Goal: Transaction & Acquisition: Download file/media

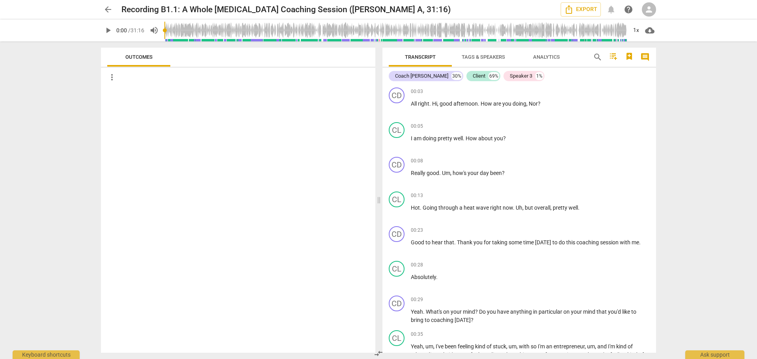
click at [480, 54] on span "Tags & Speakers" at bounding box center [482, 57] width 43 height 6
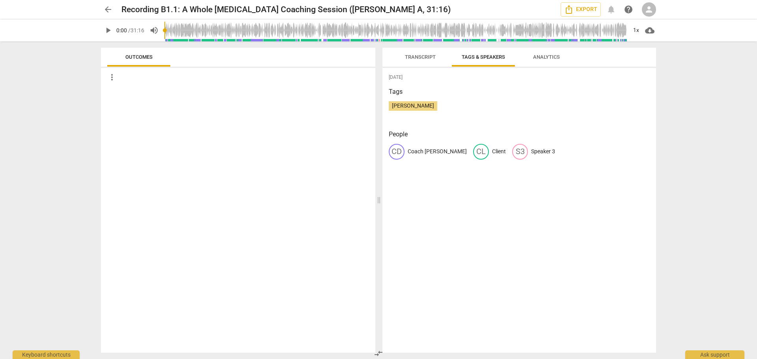
click at [545, 56] on span "Analytics" at bounding box center [546, 57] width 27 height 6
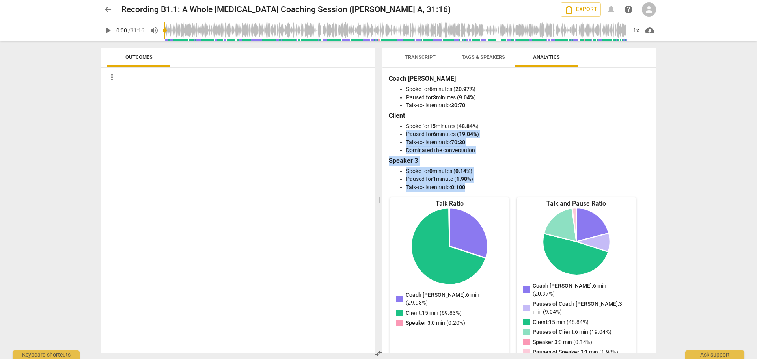
drag, startPoint x: 656, startPoint y: 122, endPoint x: 657, endPoint y: 188, distance: 66.2
click at [657, 188] on div "Transcript Tags & Speakers Analytics Coach [PERSON_NAME] 30% Client 69% Speaker…" at bounding box center [520, 200] width 283 height 318
click at [479, 60] on span "Tags & Speakers" at bounding box center [482, 57] width 43 height 6
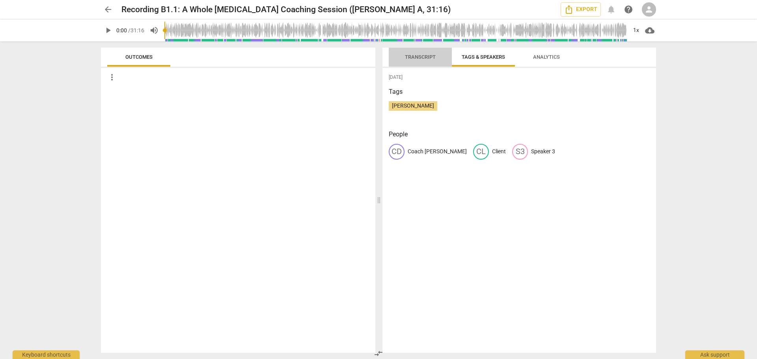
click at [422, 56] on span "Transcript" at bounding box center [420, 57] width 31 height 6
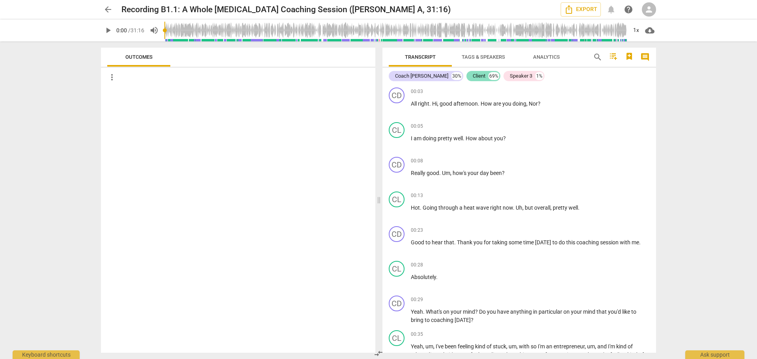
click at [473, 76] on div "Client" at bounding box center [479, 76] width 13 height 8
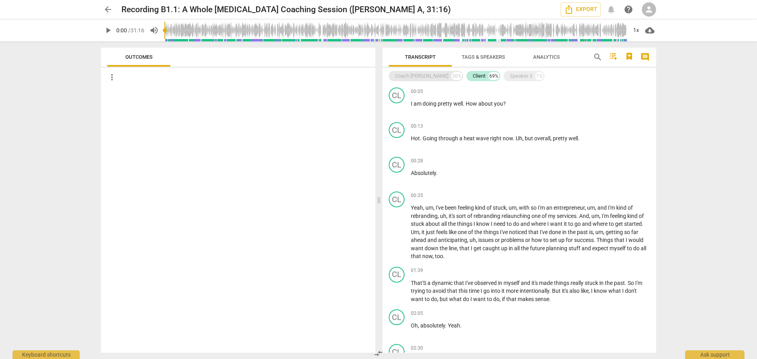
click at [410, 75] on div "Coach [PERSON_NAME]" at bounding box center [421, 76] width 53 height 8
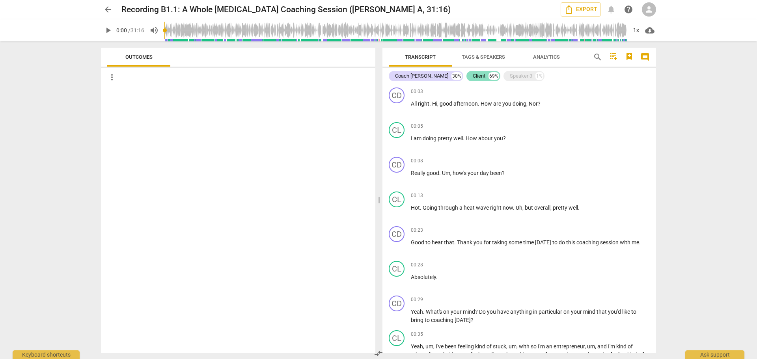
click at [466, 71] on div "Client 69%" at bounding box center [483, 76] width 34 height 10
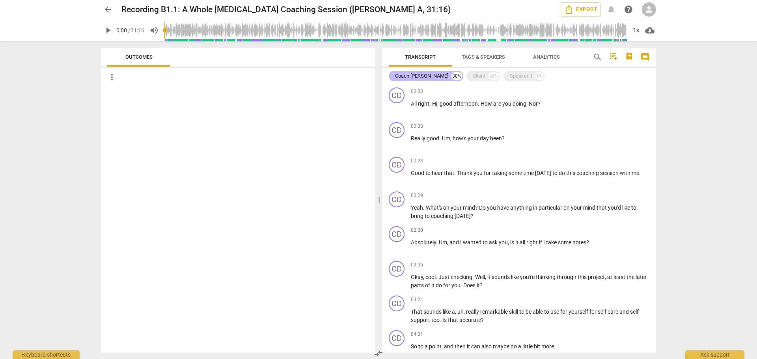
click at [413, 75] on div "Coach [PERSON_NAME]" at bounding box center [421, 76] width 53 height 8
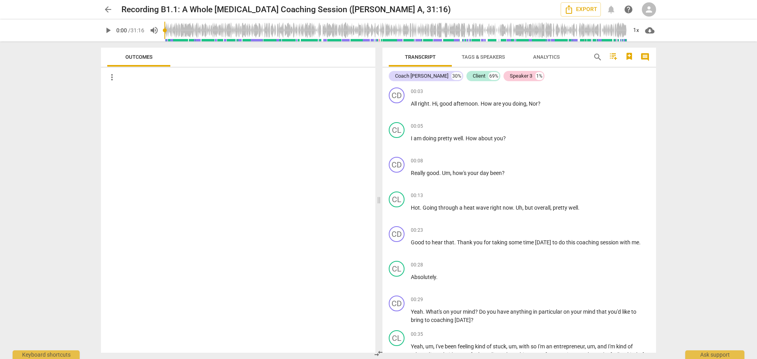
click at [510, 76] on div "Speaker 3" at bounding box center [521, 76] width 22 height 8
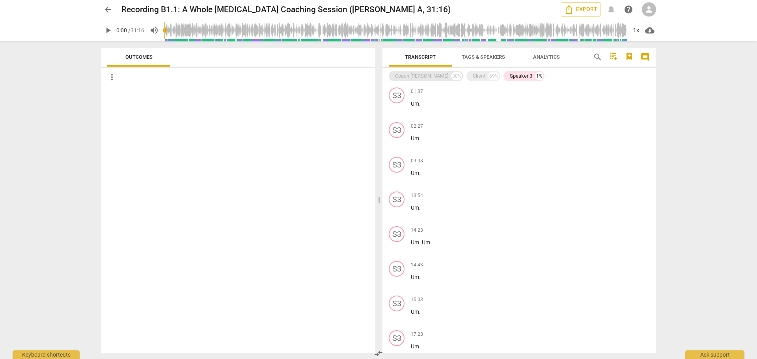
click at [420, 77] on div "Coach [PERSON_NAME]" at bounding box center [421, 76] width 53 height 8
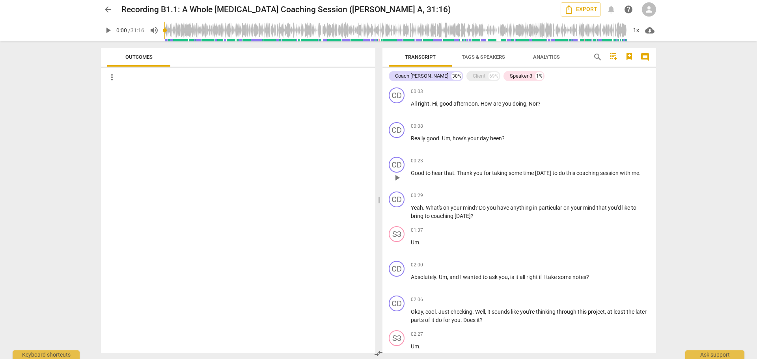
drag, startPoint x: 412, startPoint y: 92, endPoint x: 420, endPoint y: 185, distance: 93.3
click at [420, 185] on div "CD play_arrow pause 00:03 keyboard_arrow_right All right . Hi , good afternoon …" at bounding box center [518, 218] width 273 height 268
click at [428, 104] on span "right" at bounding box center [423, 103] width 11 height 6
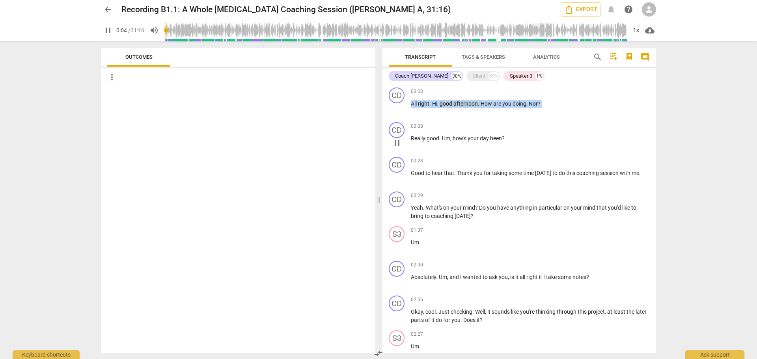
click at [438, 119] on div "CD play_arrow pause 00:08 keyboard_arrow_right Really good . Um , how's your da…" at bounding box center [518, 136] width 273 height 35
drag, startPoint x: 420, startPoint y: 94, endPoint x: 105, endPoint y: 30, distance: 322.1
click at [105, 30] on span "pause" at bounding box center [107, 30] width 9 height 9
type input "10"
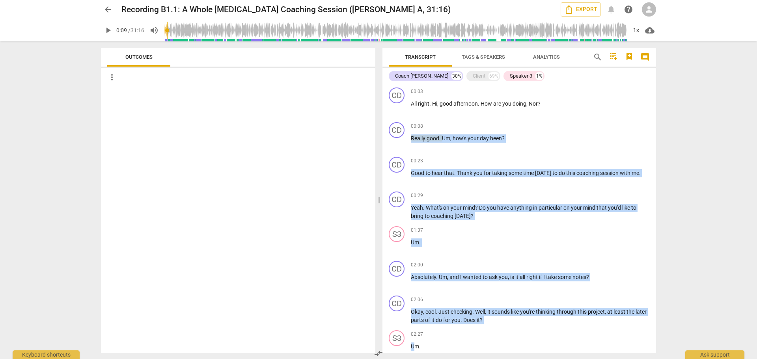
scroll to position [59, 0]
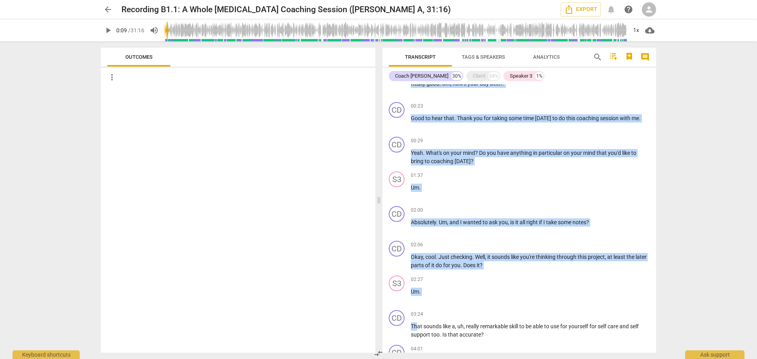
drag, startPoint x: 545, startPoint y: 101, endPoint x: 417, endPoint y: 351, distance: 280.6
click at [417, 351] on div "CD play_arrow pause 00:03 keyboard_arrow_right All right . Hi , good afternoon …" at bounding box center [518, 218] width 273 height 268
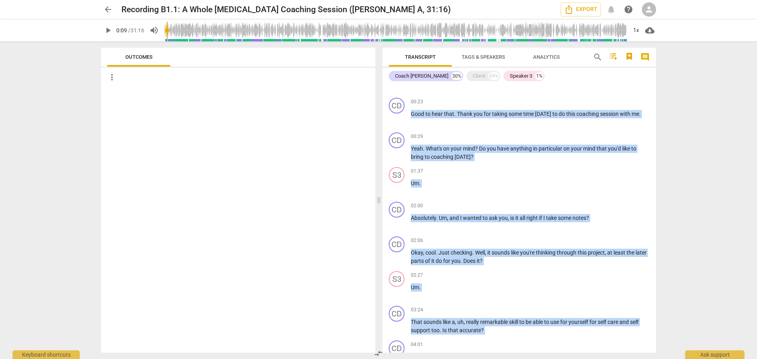
scroll to position [0, 0]
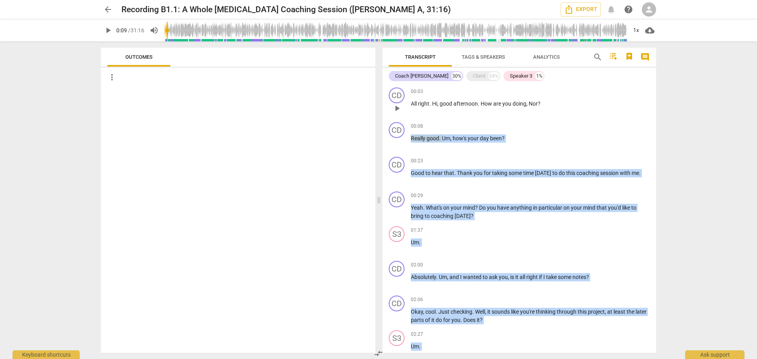
click at [594, 117] on div "CD play_arrow pause 00:03 keyboard_arrow_right All right . Hi , good afternoon …" at bounding box center [518, 101] width 273 height 35
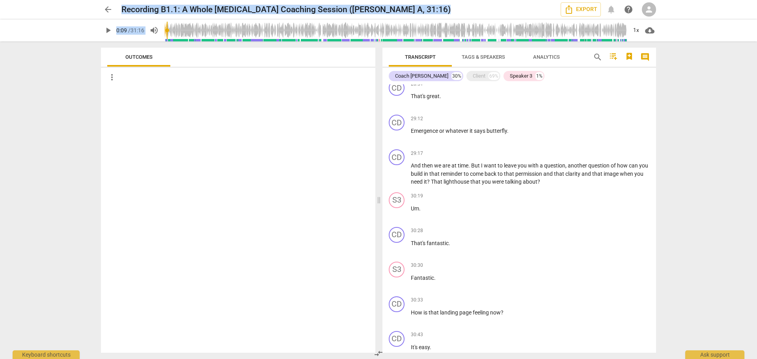
scroll to position [2467, 0]
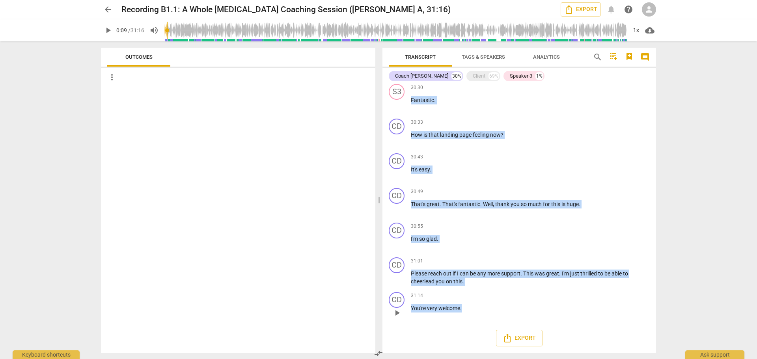
drag, startPoint x: 411, startPoint y: 103, endPoint x: 514, endPoint y: 311, distance: 231.4
click at [514, 311] on div "CD play_arrow pause 00:03 keyboard_arrow_right All right . Hi , good afternoon …" at bounding box center [518, 218] width 273 height 268
click at [514, 338] on span "Export" at bounding box center [518, 337] width 33 height 9
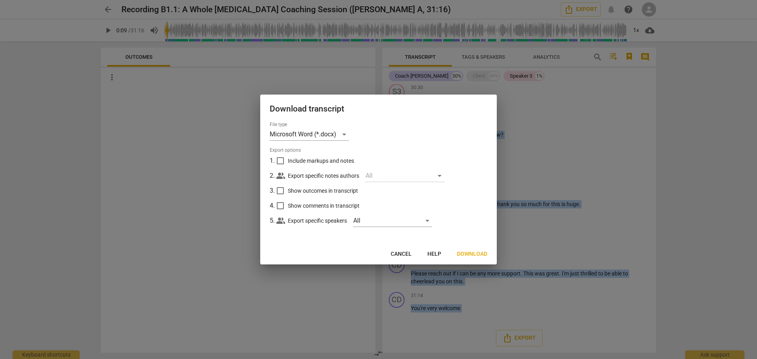
click at [476, 255] on span "Download" at bounding box center [472, 254] width 30 height 8
